Goal: Use online tool/utility: Utilize a website feature to perform a specific function

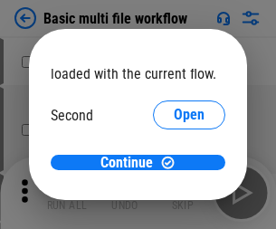
click at [174, 163] on span "Open" at bounding box center [189, 170] width 31 height 14
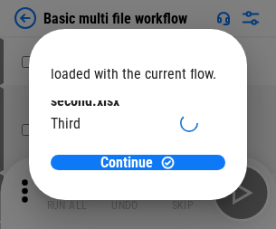
scroll to position [52, 0]
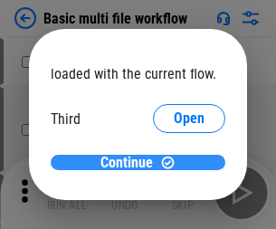
click at [131, 163] on span "Continue" at bounding box center [127, 163] width 53 height 14
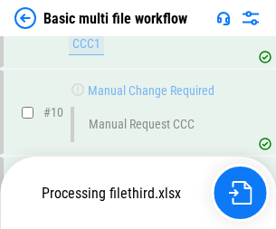
scroll to position [758, 0]
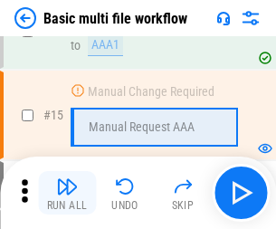
click at [67, 193] on img "button" at bounding box center [67, 187] width 22 height 22
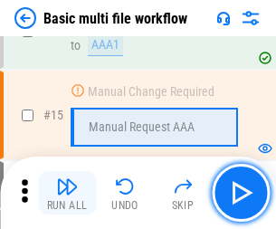
scroll to position [1206, 0]
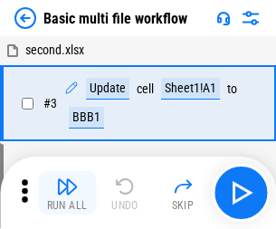
click at [67, 193] on img "button" at bounding box center [67, 187] width 22 height 22
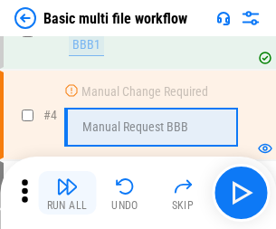
click at [67, 193] on img "button" at bounding box center [67, 187] width 22 height 22
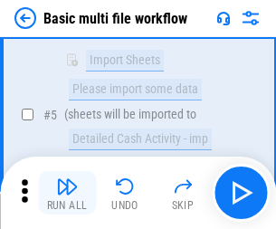
click at [67, 193] on img "button" at bounding box center [67, 187] width 22 height 22
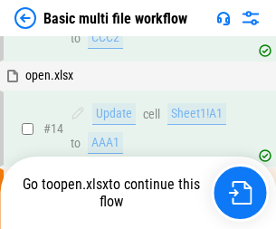
scroll to position [947, 0]
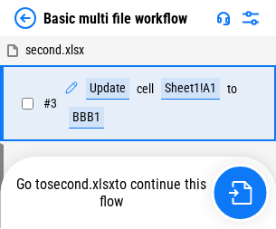
scroll to position [193, 0]
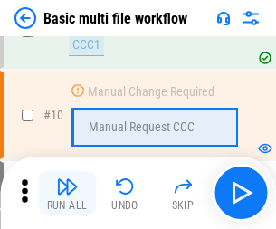
click at [67, 193] on img "button" at bounding box center [67, 187] width 22 height 22
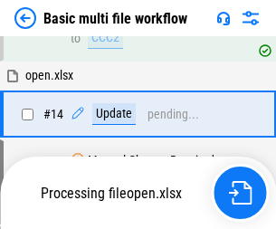
scroll to position [1078, 0]
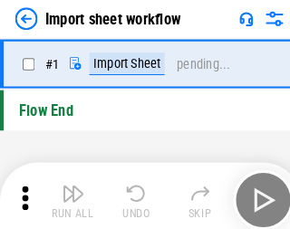
click at [67, 193] on img "button" at bounding box center [71, 187] width 22 height 22
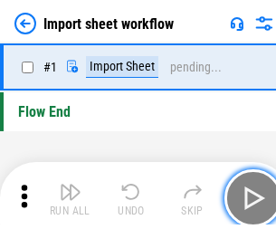
scroll to position [6, 0]
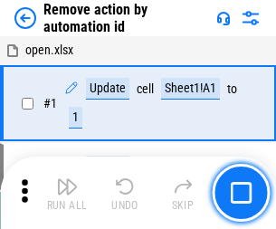
scroll to position [67, 0]
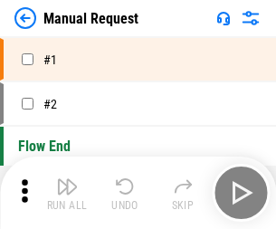
click at [67, 193] on img "button" at bounding box center [67, 187] width 22 height 22
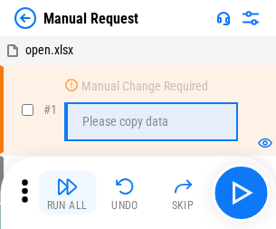
click at [67, 193] on img "button" at bounding box center [67, 187] width 22 height 22
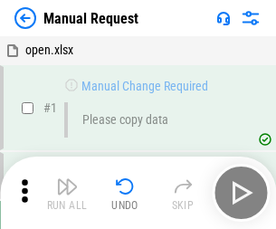
scroll to position [62, 0]
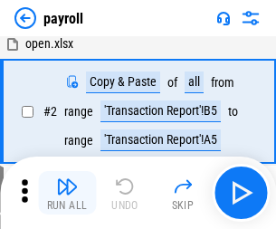
click at [67, 193] on img "button" at bounding box center [67, 187] width 22 height 22
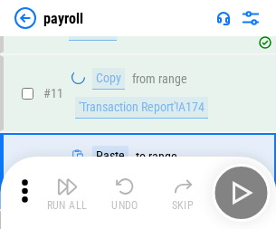
scroll to position [131, 0]
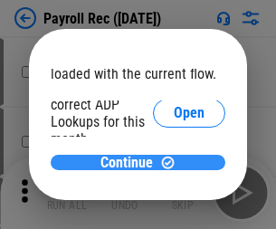
click at [131, 162] on span "Continue" at bounding box center [127, 163] width 53 height 14
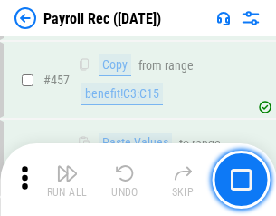
scroll to position [9654, 0]
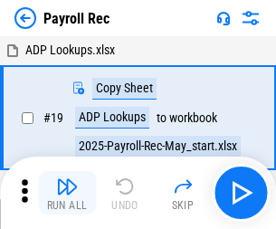
click at [67, 193] on img "button" at bounding box center [67, 187] width 22 height 22
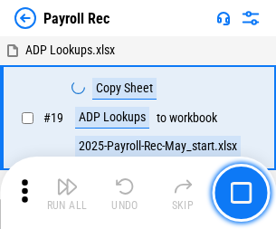
scroll to position [111, 0]
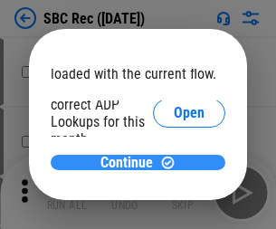
click at [131, 162] on span "Continue" at bounding box center [127, 163] width 53 height 14
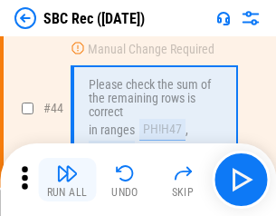
click at [67, 179] on img "button" at bounding box center [67, 173] width 22 height 22
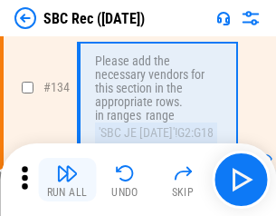
click at [67, 179] on img "button" at bounding box center [67, 173] width 22 height 22
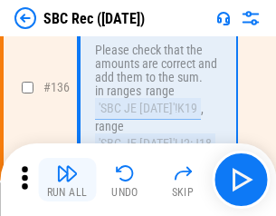
click at [67, 179] on img "button" at bounding box center [67, 173] width 22 height 22
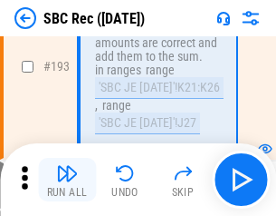
click at [67, 179] on img "button" at bounding box center [67, 173] width 22 height 22
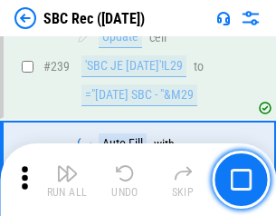
scroll to position [5820, 0]
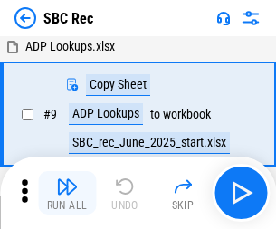
click at [67, 193] on img "button" at bounding box center [67, 187] width 22 height 22
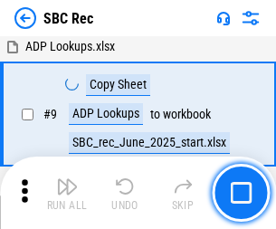
scroll to position [119, 0]
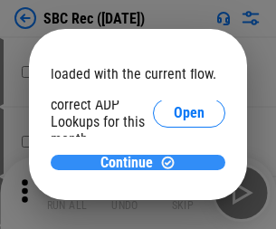
click at [131, 162] on span "Continue" at bounding box center [127, 163] width 53 height 14
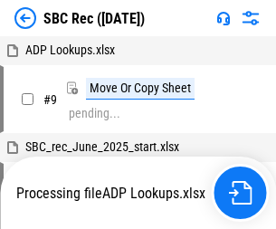
scroll to position [4, 0]
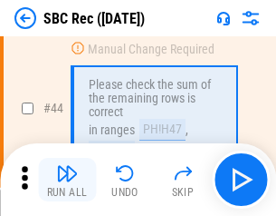
click at [67, 179] on img "button" at bounding box center [67, 173] width 22 height 22
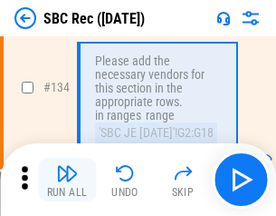
click at [67, 179] on img "button" at bounding box center [67, 173] width 22 height 22
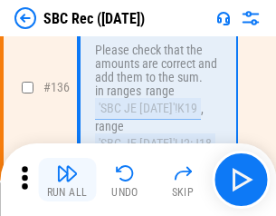
click at [67, 179] on img "button" at bounding box center [67, 173] width 22 height 22
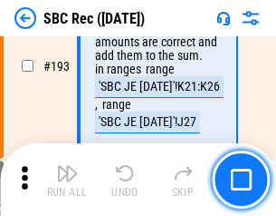
click at [67, 179] on img "button" at bounding box center [67, 173] width 22 height 22
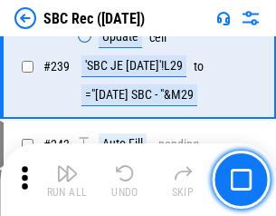
scroll to position [5820, 0]
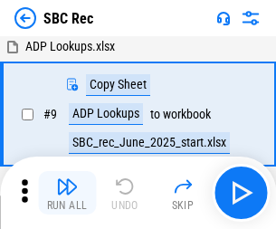
click at [67, 193] on img "button" at bounding box center [67, 187] width 22 height 22
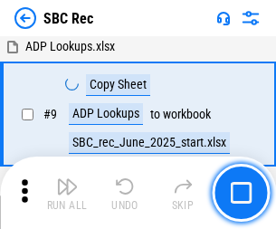
scroll to position [119, 0]
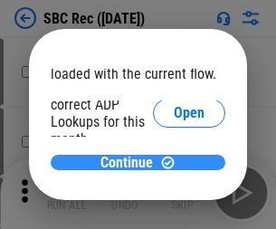
click at [131, 162] on span "Continue" at bounding box center [127, 163] width 53 height 14
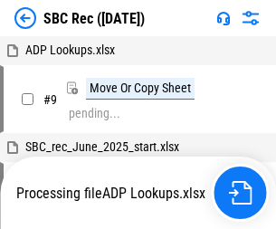
scroll to position [4, 0]
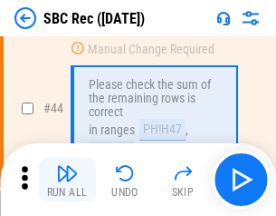
click at [67, 179] on img "button" at bounding box center [67, 173] width 22 height 22
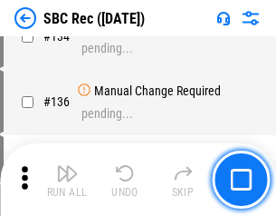
click at [67, 179] on img "button" at bounding box center [67, 173] width 22 height 22
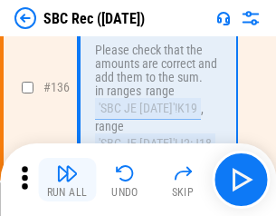
click at [67, 179] on img "button" at bounding box center [67, 173] width 22 height 22
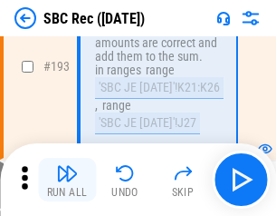
click at [67, 179] on img "button" at bounding box center [67, 173] width 22 height 22
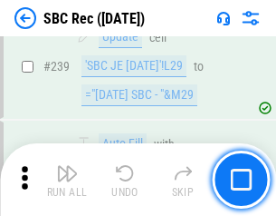
scroll to position [5820, 0]
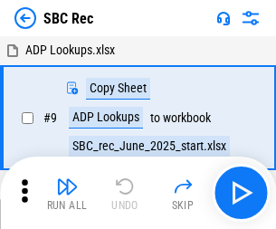
scroll to position [4, 0]
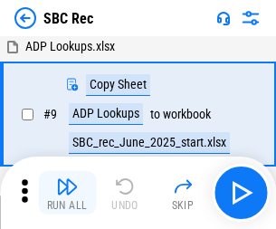
click at [67, 193] on img "button" at bounding box center [67, 187] width 22 height 22
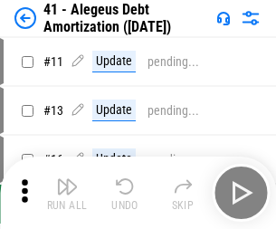
click at [67, 193] on img "button" at bounding box center [67, 187] width 22 height 22
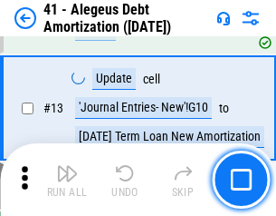
scroll to position [224, 0]
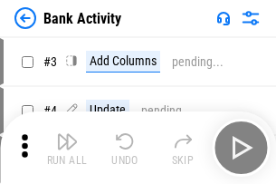
click at [67, 148] on img "button" at bounding box center [67, 141] width 22 height 22
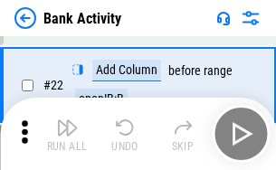
scroll to position [486, 0]
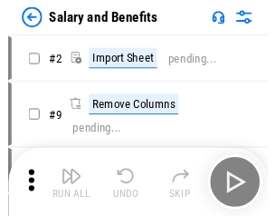
scroll to position [24, 0]
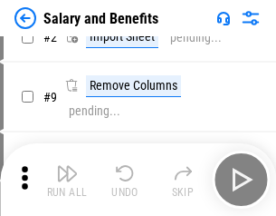
click at [67, 179] on img "button" at bounding box center [67, 173] width 22 height 22
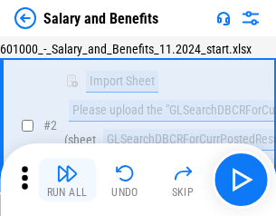
click at [67, 179] on img "button" at bounding box center [67, 173] width 22 height 22
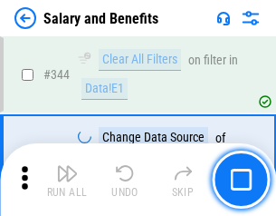
scroll to position [8482, 0]
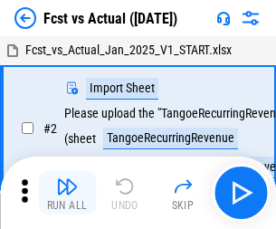
click at [67, 179] on img "button" at bounding box center [67, 187] width 22 height 22
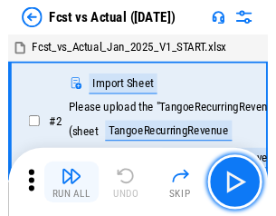
scroll to position [24, 0]
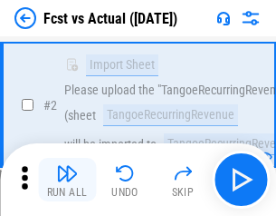
click at [67, 179] on img "button" at bounding box center [67, 173] width 22 height 22
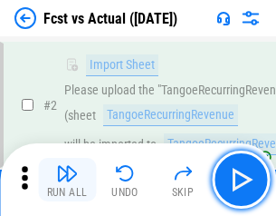
scroll to position [169, 0]
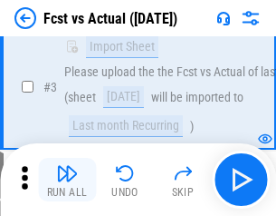
click at [67, 179] on img "button" at bounding box center [67, 173] width 22 height 22
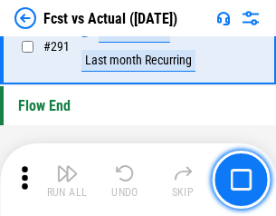
scroll to position [8573, 0]
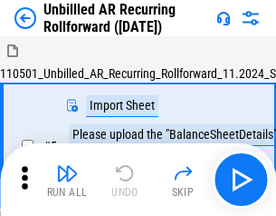
scroll to position [39, 0]
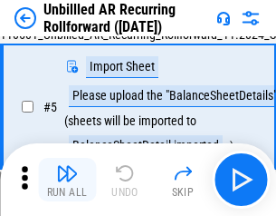
click at [67, 179] on img "button" at bounding box center [67, 173] width 22 height 22
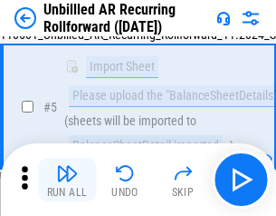
click at [67, 179] on img "button" at bounding box center [67, 173] width 22 height 22
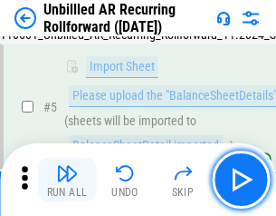
scroll to position [170, 0]
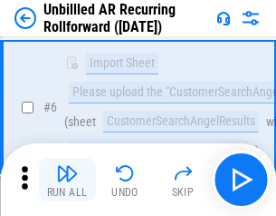
click at [67, 179] on img "button" at bounding box center [67, 173] width 22 height 22
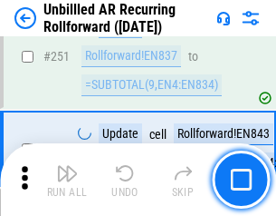
scroll to position [6153, 0]
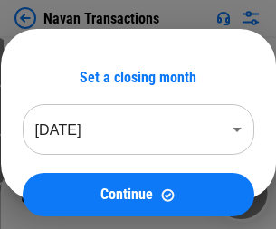
click at [67, 179] on img "button" at bounding box center [67, 187] width 22 height 22
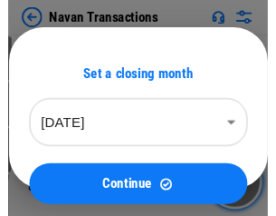
scroll to position [29, 0]
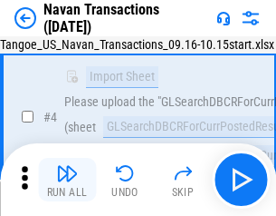
click at [67, 179] on img "button" at bounding box center [67, 173] width 22 height 22
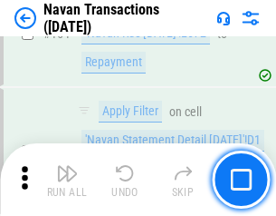
scroll to position [5873, 0]
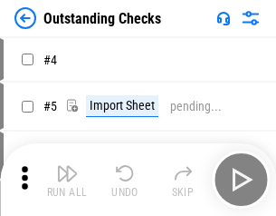
click at [67, 179] on img "button" at bounding box center [67, 173] width 22 height 22
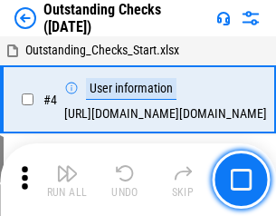
scroll to position [76, 0]
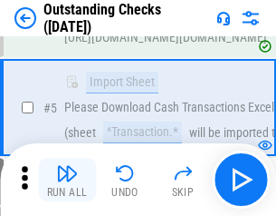
click at [67, 179] on img "button" at bounding box center [67, 173] width 22 height 22
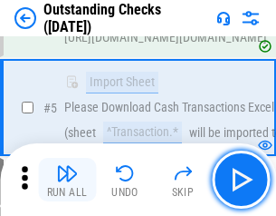
scroll to position [189, 0]
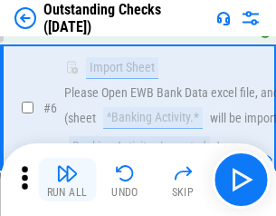
click at [67, 179] on img "button" at bounding box center [67, 173] width 22 height 22
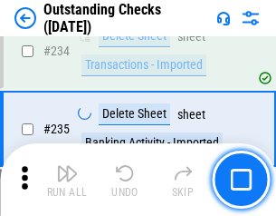
scroll to position [5501, 0]
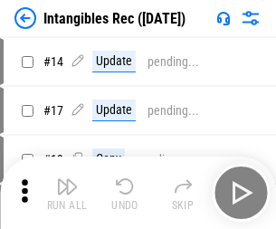
click at [67, 193] on img "button" at bounding box center [67, 187] width 22 height 22
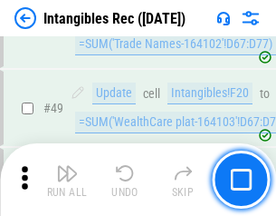
scroll to position [706, 0]
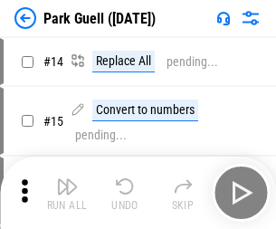
click at [67, 179] on img "button" at bounding box center [67, 187] width 22 height 22
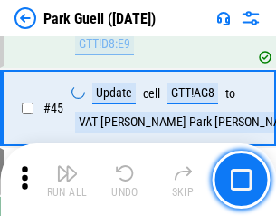
scroll to position [2265, 0]
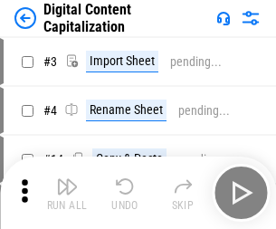
click at [67, 179] on img "button" at bounding box center [67, 187] width 22 height 22
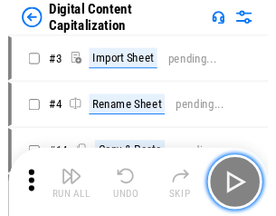
scroll to position [39, 0]
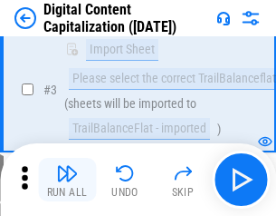
click at [67, 179] on img "button" at bounding box center [67, 173] width 22 height 22
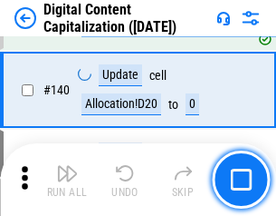
scroll to position [1908, 0]
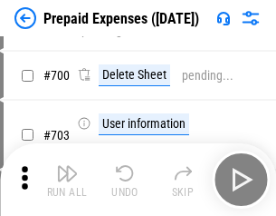
click at [67, 179] on img "button" at bounding box center [67, 173] width 22 height 22
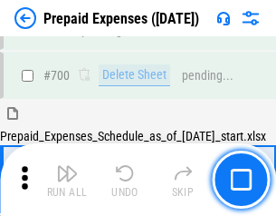
scroll to position [4874, 0]
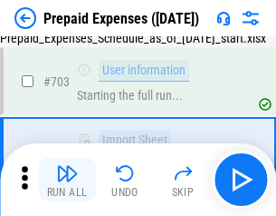
click at [67, 179] on img "button" at bounding box center [67, 173] width 22 height 22
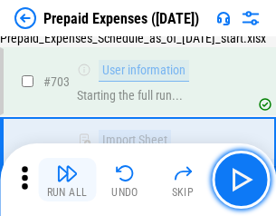
scroll to position [4981, 0]
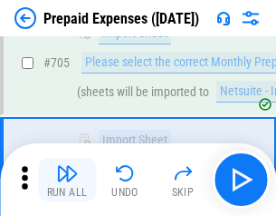
click at [67, 179] on img "button" at bounding box center [67, 173] width 22 height 22
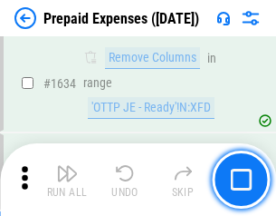
scroll to position [17637, 0]
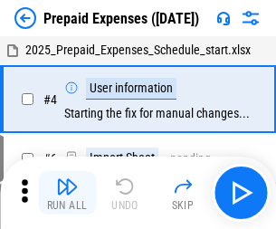
click at [67, 193] on img "button" at bounding box center [67, 187] width 22 height 22
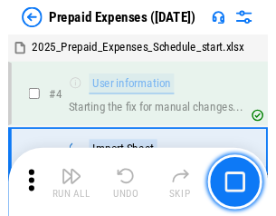
scroll to position [80, 0]
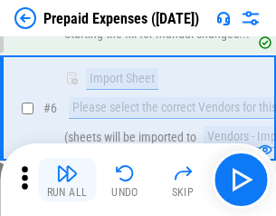
click at [67, 179] on img "button" at bounding box center [67, 173] width 22 height 22
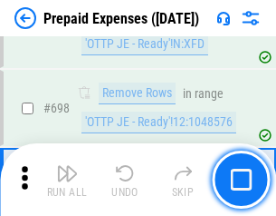
scroll to position [6308, 0]
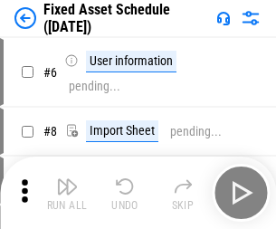
click at [67, 193] on img "button" at bounding box center [67, 187] width 22 height 22
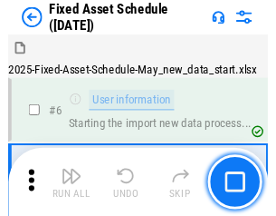
scroll to position [98, 0]
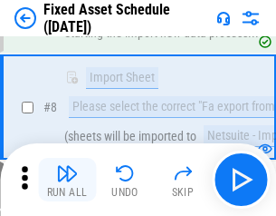
click at [67, 179] on img "button" at bounding box center [67, 173] width 22 height 22
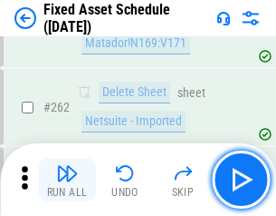
scroll to position [5773, 0]
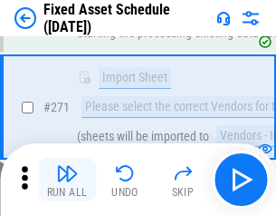
click at [67, 179] on img "button" at bounding box center [67, 173] width 22 height 22
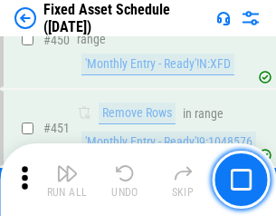
scroll to position [8098, 0]
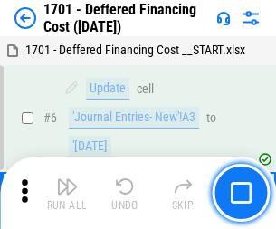
scroll to position [217, 0]
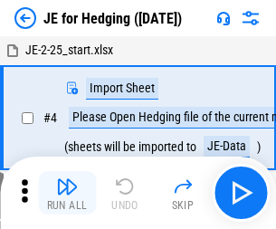
click at [67, 179] on img "button" at bounding box center [67, 187] width 22 height 22
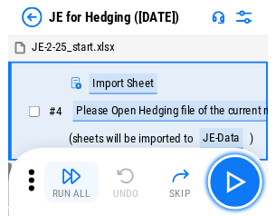
scroll to position [3, 0]
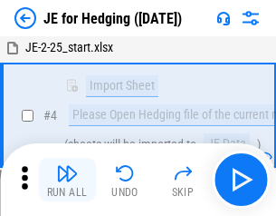
click at [67, 179] on img "button" at bounding box center [67, 173] width 22 height 22
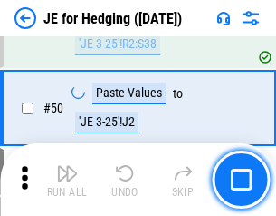
scroll to position [1173, 0]
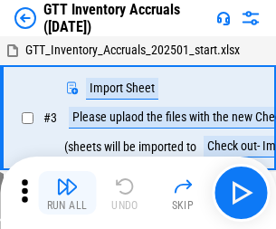
click at [67, 179] on img "button" at bounding box center [67, 187] width 22 height 22
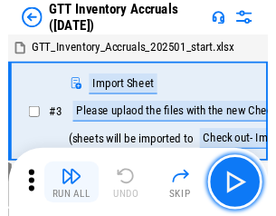
scroll to position [3, 0]
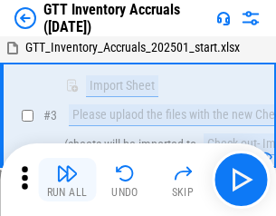
click at [67, 179] on img "button" at bounding box center [67, 173] width 22 height 22
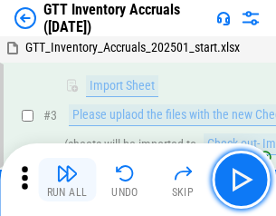
scroll to position [117, 0]
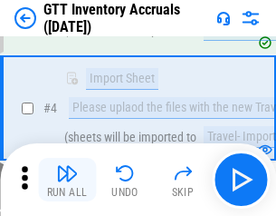
click at [67, 179] on img "button" at bounding box center [67, 173] width 22 height 22
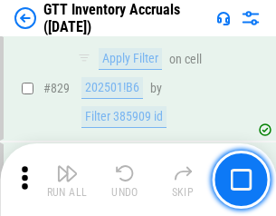
scroll to position [13750, 0]
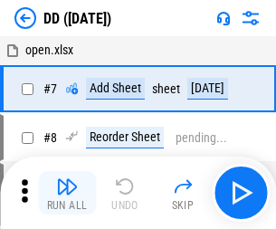
click at [67, 193] on img "button" at bounding box center [67, 187] width 22 height 22
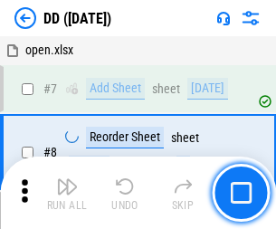
scroll to position [175, 0]
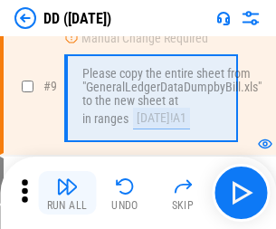
click at [67, 193] on img "button" at bounding box center [67, 187] width 22 height 22
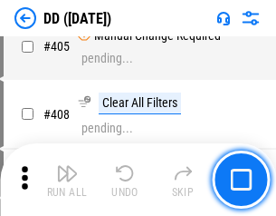
scroll to position [8105, 0]
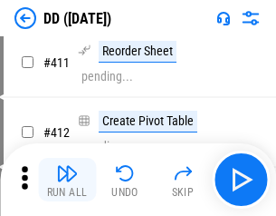
click at [67, 179] on img "button" at bounding box center [67, 173] width 22 height 22
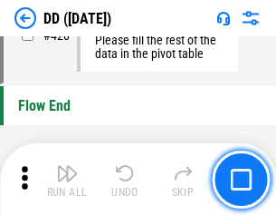
scroll to position [8670, 0]
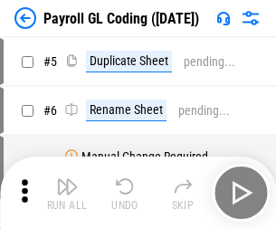
click at [67, 193] on img "button" at bounding box center [67, 187] width 22 height 22
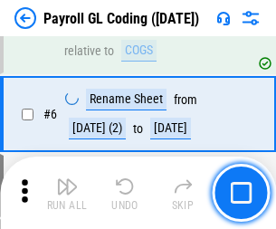
scroll to position [217, 0]
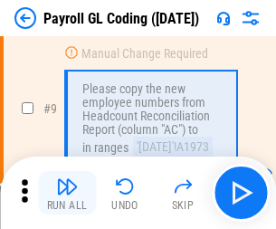
click at [67, 193] on img "button" at bounding box center [67, 187] width 22 height 22
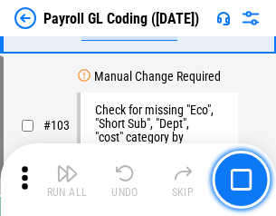
scroll to position [4250, 0]
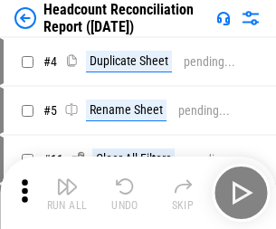
click at [67, 193] on img "button" at bounding box center [67, 187] width 22 height 22
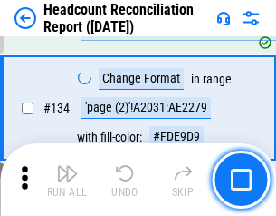
scroll to position [2178, 0]
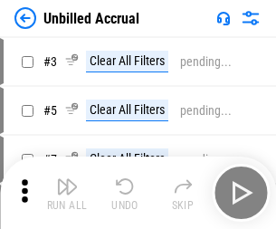
click at [67, 193] on img "button" at bounding box center [67, 187] width 22 height 22
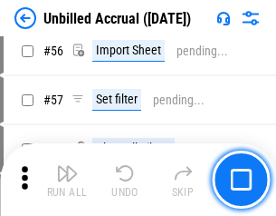
scroll to position [1891, 0]
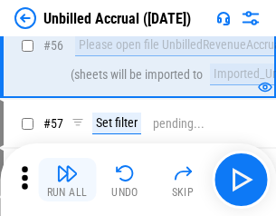
click at [67, 179] on img "button" at bounding box center [67, 173] width 22 height 22
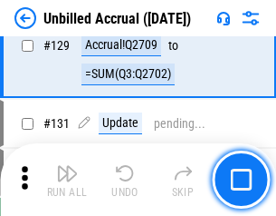
scroll to position [5396, 0]
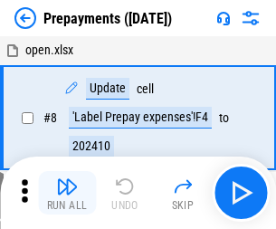
click at [67, 193] on img "button" at bounding box center [67, 187] width 22 height 22
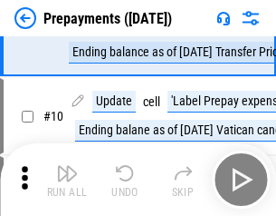
scroll to position [113, 0]
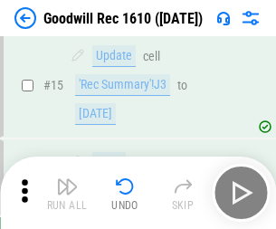
scroll to position [310, 0]
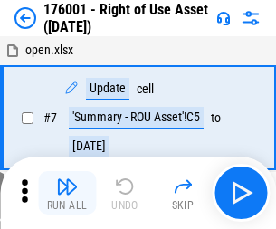
click at [67, 193] on img "button" at bounding box center [67, 187] width 22 height 22
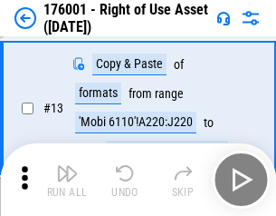
scroll to position [117, 0]
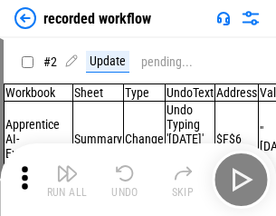
click at [67, 179] on img "button" at bounding box center [67, 173] width 22 height 22
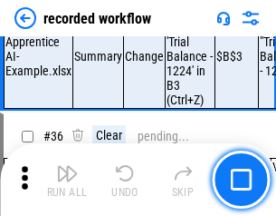
scroll to position [5662, 0]
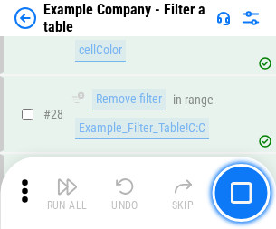
scroll to position [1658, 0]
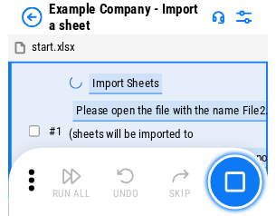
scroll to position [28, 0]
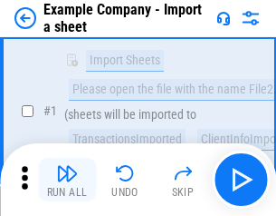
click at [67, 179] on img "button" at bounding box center [67, 173] width 22 height 22
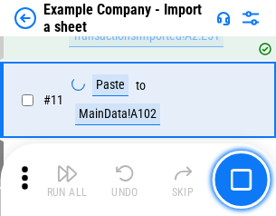
scroll to position [400, 0]
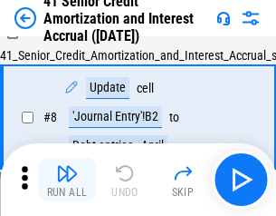
click at [67, 179] on img "button" at bounding box center [67, 173] width 22 height 22
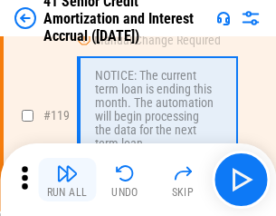
click at [67, 179] on img "button" at bounding box center [67, 173] width 22 height 22
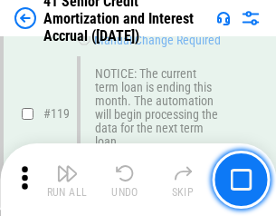
scroll to position [1709, 0]
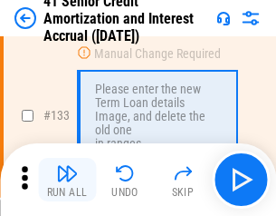
click at [67, 179] on img "button" at bounding box center [67, 173] width 22 height 22
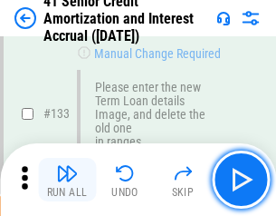
scroll to position [1893, 0]
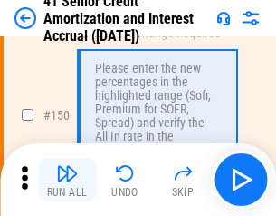
click at [67, 179] on img "button" at bounding box center [67, 173] width 22 height 22
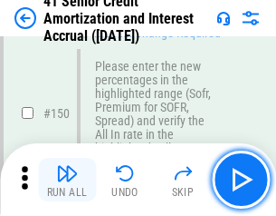
scroll to position [2083, 0]
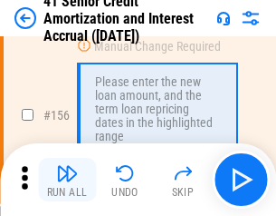
click at [67, 179] on img "button" at bounding box center [67, 173] width 22 height 22
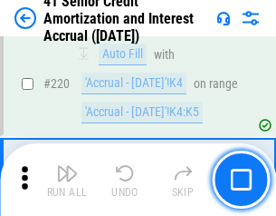
scroll to position [4057, 0]
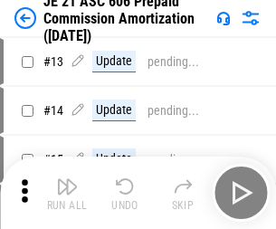
click at [67, 179] on img "button" at bounding box center [67, 187] width 22 height 22
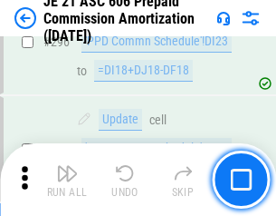
scroll to position [3333, 0]
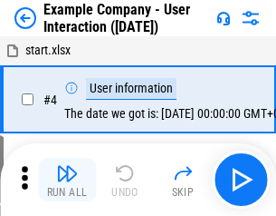
click at [67, 179] on img "button" at bounding box center [67, 173] width 22 height 22
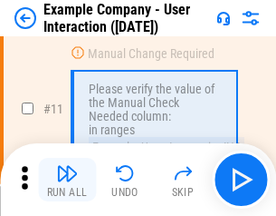
click at [67, 179] on img "button" at bounding box center [67, 173] width 22 height 22
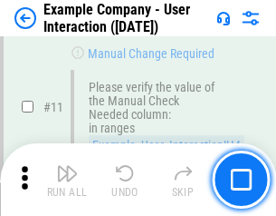
scroll to position [392, 0]
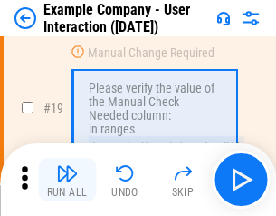
click at [67, 179] on img "button" at bounding box center [67, 173] width 22 height 22
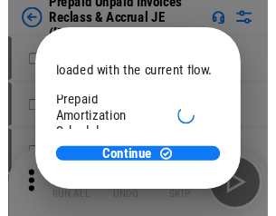
scroll to position [108, 0]
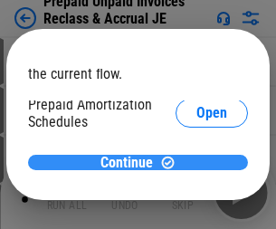
click at [131, 162] on span "Continue" at bounding box center [127, 163] width 53 height 14
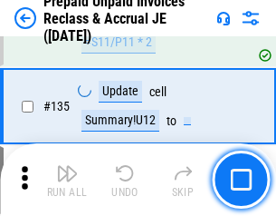
scroll to position [2348, 0]
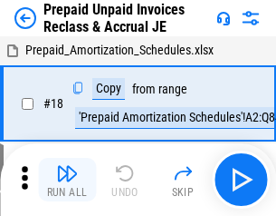
click at [67, 179] on img "button" at bounding box center [67, 173] width 22 height 22
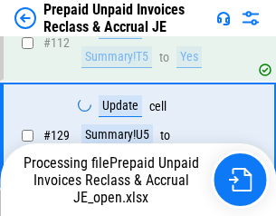
scroll to position [2255, 0]
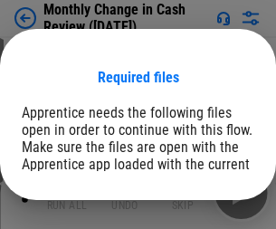
click at [203, 216] on span "Open" at bounding box center [218, 223] width 31 height 14
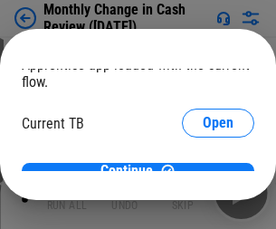
click at [203, 171] on span "Open" at bounding box center [218, 178] width 31 height 14
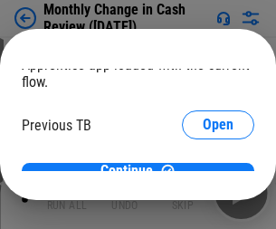
scroll to position [59, 0]
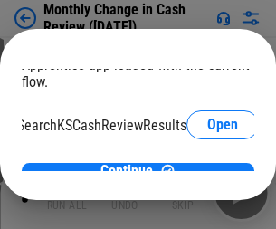
scroll to position [114, 72]
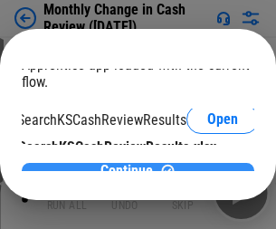
click at [131, 164] on span "Continue" at bounding box center [127, 171] width 53 height 14
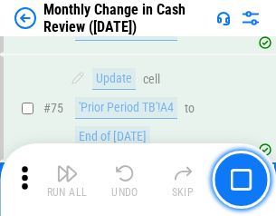
scroll to position [1296, 0]
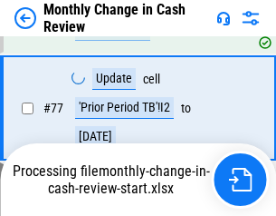
scroll to position [1296, 0]
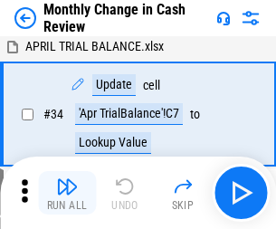
click at [67, 193] on img "button" at bounding box center [67, 187] width 22 height 22
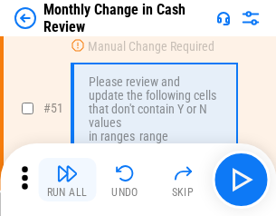
click at [67, 179] on img "button" at bounding box center [67, 173] width 22 height 22
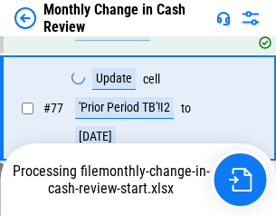
scroll to position [1296, 0]
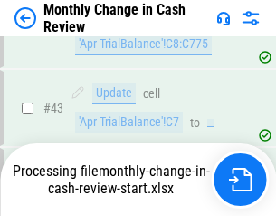
scroll to position [1296, 0]
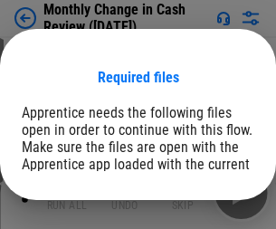
click at [203, 216] on span "Open" at bounding box center [218, 223] width 31 height 14
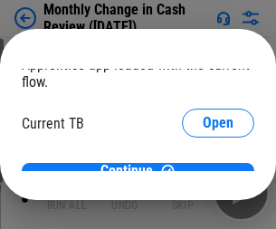
click at [203, 171] on span "Open" at bounding box center [218, 178] width 31 height 14
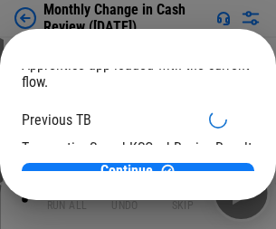
scroll to position [59, 0]
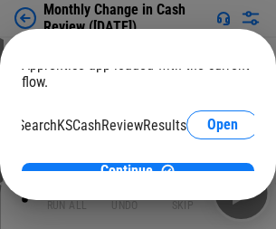
scroll to position [114, 72]
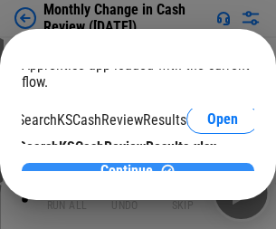
click at [131, 164] on span "Continue" at bounding box center [127, 171] width 53 height 14
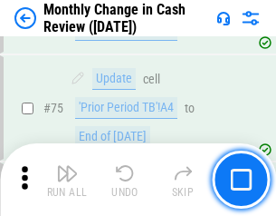
scroll to position [1296, 0]
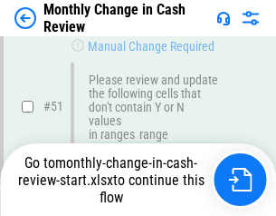
scroll to position [1296, 0]
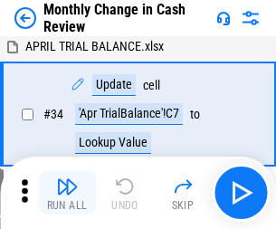
click at [67, 193] on img "button" at bounding box center [67, 187] width 22 height 22
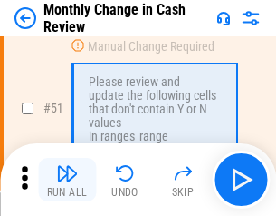
click at [67, 179] on img "button" at bounding box center [67, 173] width 22 height 22
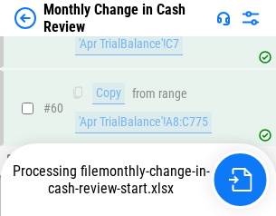
scroll to position [1296, 0]
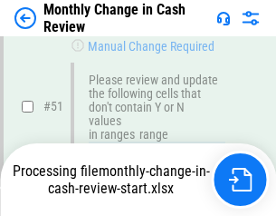
scroll to position [1296, 0]
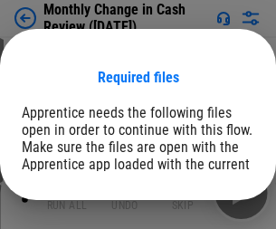
click at [203, 216] on span "Open" at bounding box center [218, 223] width 31 height 14
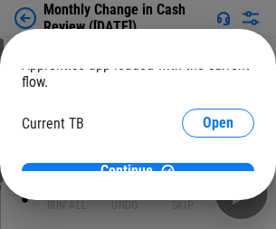
click at [203, 171] on span "Open" at bounding box center [218, 178] width 31 height 14
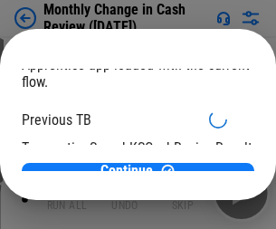
scroll to position [59, 0]
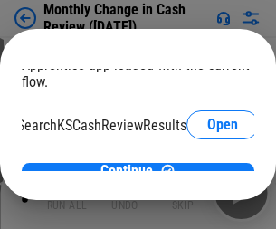
scroll to position [114, 72]
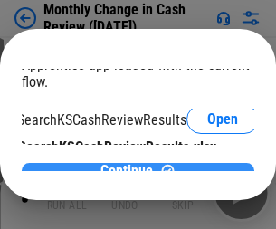
click at [131, 164] on span "Continue" at bounding box center [127, 171] width 53 height 14
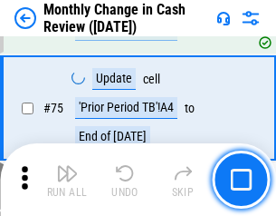
scroll to position [1296, 0]
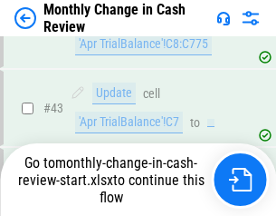
scroll to position [1296, 0]
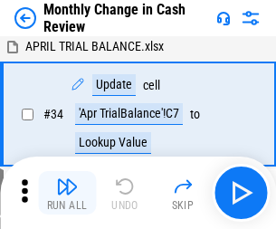
click at [67, 193] on img "button" at bounding box center [67, 187] width 22 height 22
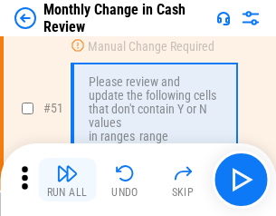
click at [67, 179] on img "button" at bounding box center [67, 173] width 22 height 22
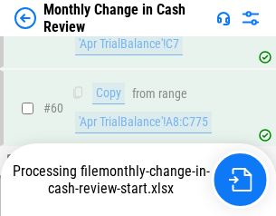
scroll to position [1296, 0]
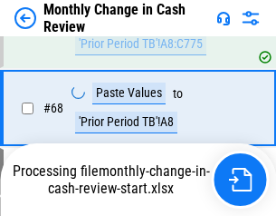
scroll to position [1296, 0]
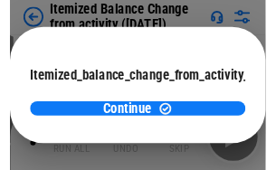
scroll to position [132, 0]
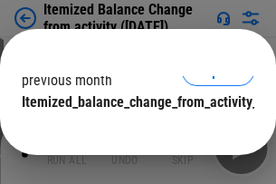
click at [131, 131] on span "Continue" at bounding box center [127, 138] width 53 height 14
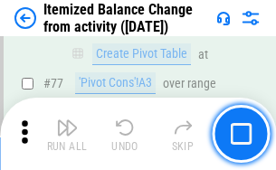
scroll to position [1771, 0]
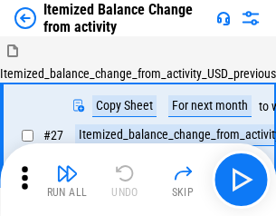
scroll to position [28, 0]
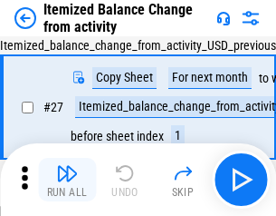
click at [67, 179] on img "button" at bounding box center [67, 173] width 22 height 22
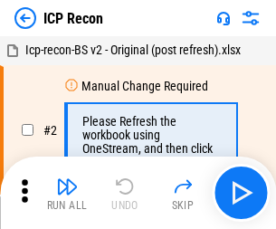
scroll to position [8, 0]
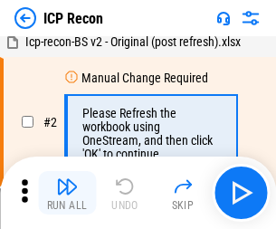
click at [67, 193] on img "button" at bounding box center [67, 187] width 22 height 22
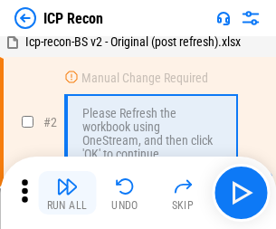
click at [67, 193] on img "button" at bounding box center [67, 187] width 22 height 22
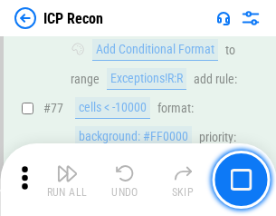
scroll to position [1628, 0]
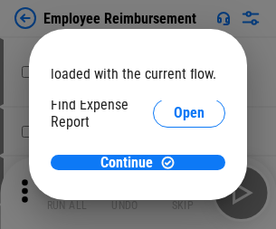
click at [174, 210] on span "Open" at bounding box center [189, 217] width 31 height 14
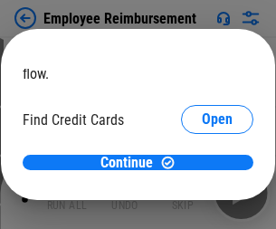
scroll to position [106, 0]
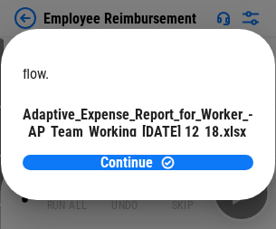
click at [202, 152] on span "Open" at bounding box center [217, 159] width 31 height 14
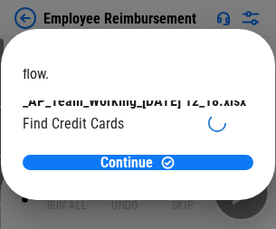
scroll to position [188, 0]
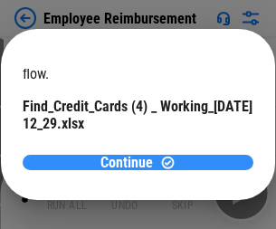
click at [131, 162] on span "Continue" at bounding box center [127, 163] width 53 height 14
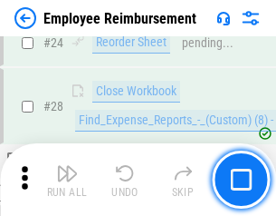
scroll to position [847, 0]
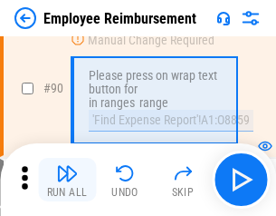
click at [67, 179] on img "button" at bounding box center [67, 173] width 22 height 22
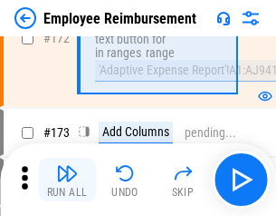
click at [67, 179] on img "button" at bounding box center [67, 173] width 22 height 22
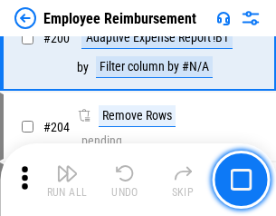
scroll to position [4583, 0]
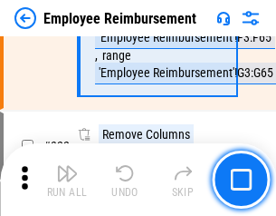
click at [67, 179] on img "button" at bounding box center [67, 173] width 22 height 22
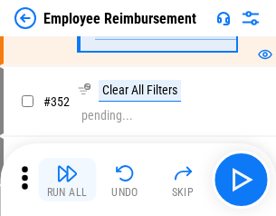
click at [67, 179] on img "button" at bounding box center [67, 173] width 22 height 22
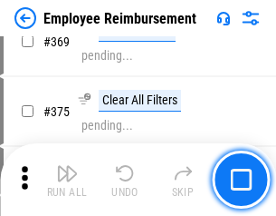
scroll to position [9339, 0]
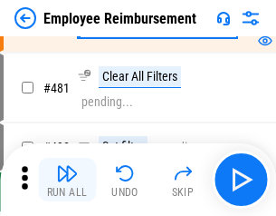
click at [67, 179] on img "button" at bounding box center [67, 173] width 22 height 22
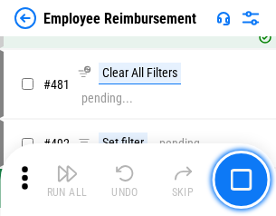
scroll to position [11075, 0]
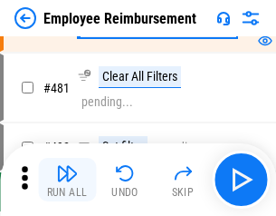
click at [67, 179] on img "button" at bounding box center [67, 173] width 22 height 22
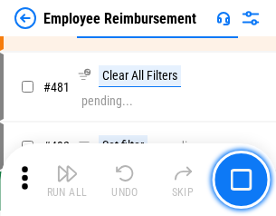
click at [67, 179] on img "button" at bounding box center [67, 173] width 22 height 22
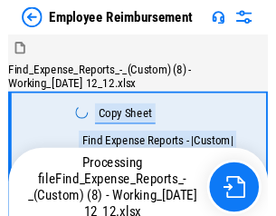
scroll to position [62, 0]
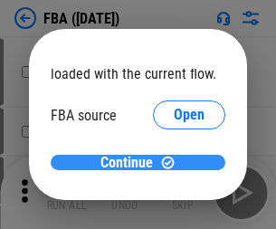
click at [131, 163] on span "Continue" at bounding box center [127, 163] width 53 height 14
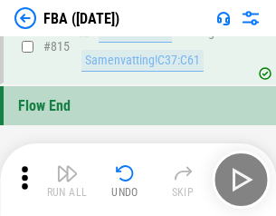
scroll to position [16216, 0]
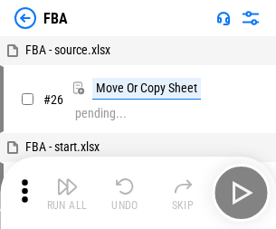
scroll to position [18, 0]
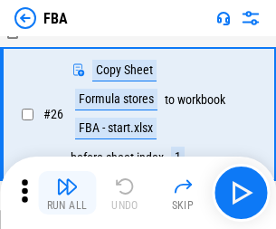
click at [67, 193] on img "button" at bounding box center [67, 187] width 22 height 22
